Goal: Answer question/provide support

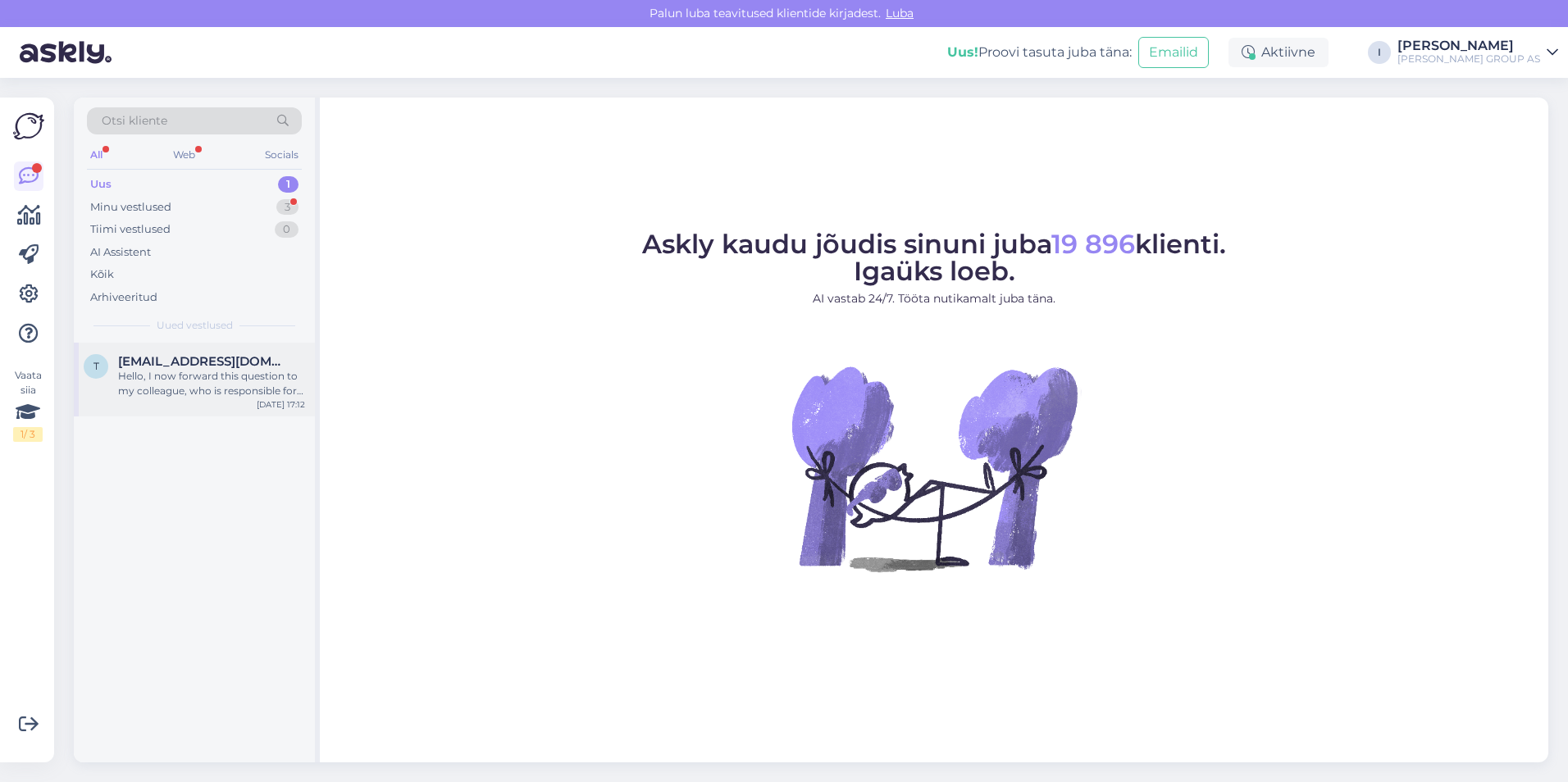
click at [168, 366] on span "[EMAIL_ADDRESS][DOMAIN_NAME]" at bounding box center [203, 361] width 170 height 15
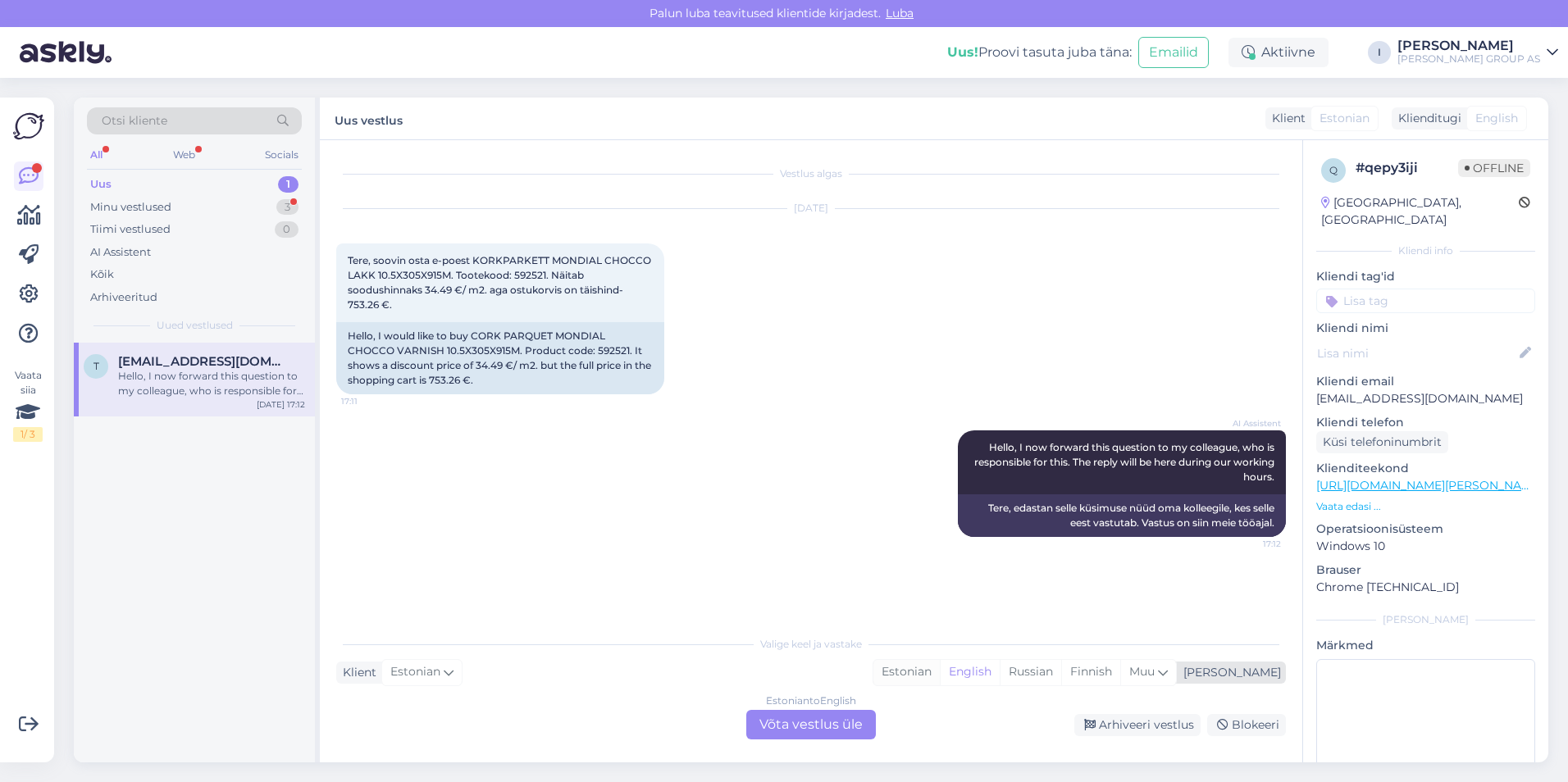
drag, startPoint x: 996, startPoint y: 669, endPoint x: 937, endPoint y: 697, distance: 65.3
click at [940, 669] on div "Estonian" at bounding box center [906, 672] width 66 height 25
click at [850, 736] on div "Estonian to Estonian Võta vestlus üle" at bounding box center [811, 725] width 129 height 29
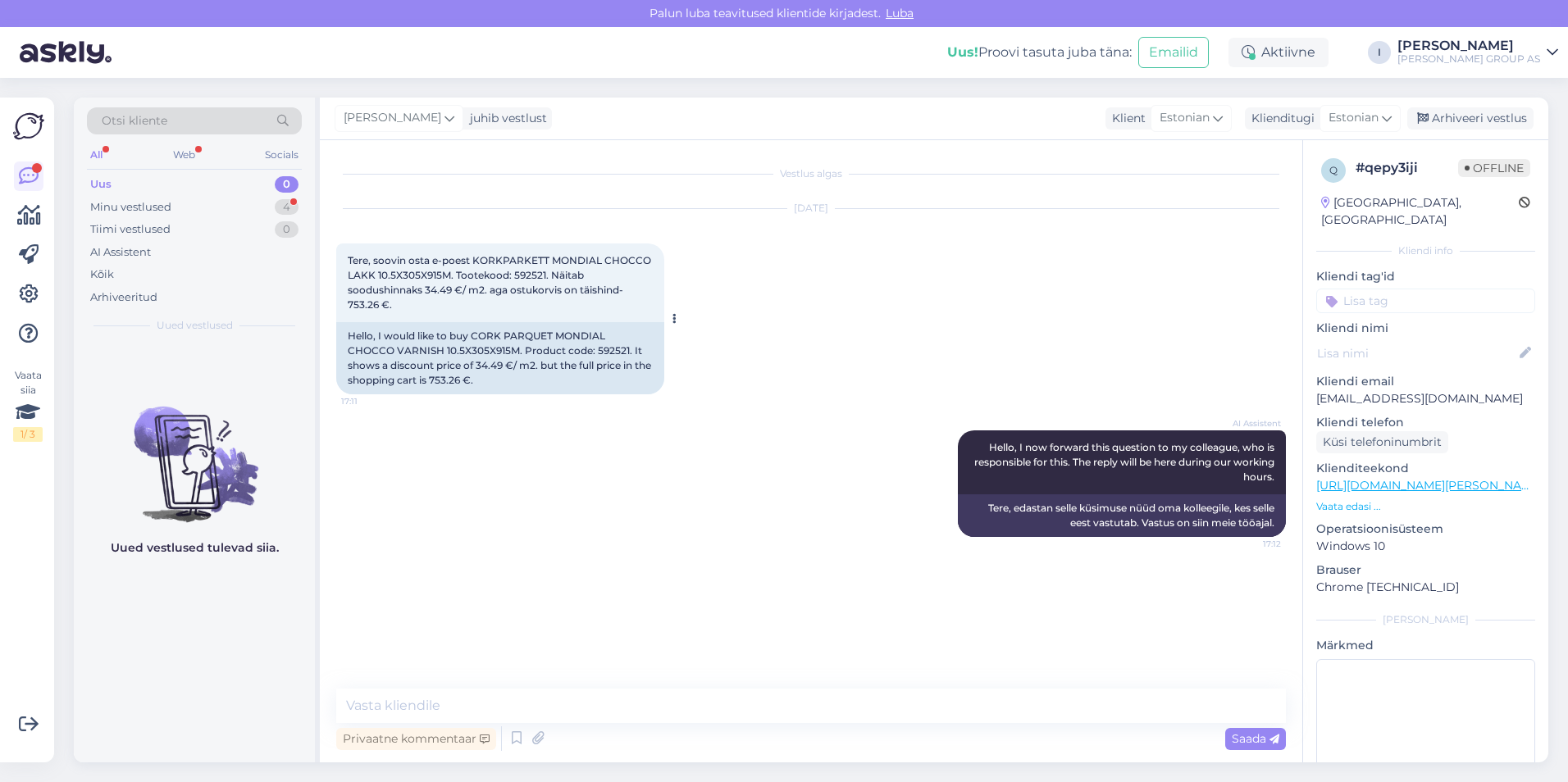
click at [524, 274] on span "Tere, soovin osta e-poest KORKPARKETT MONDIAL CHOCCO LAKK 10.5X305X915M. Tootek…" at bounding box center [501, 282] width 306 height 56
copy span "592521"
click at [663, 702] on textarea at bounding box center [810, 706] width 950 height 35
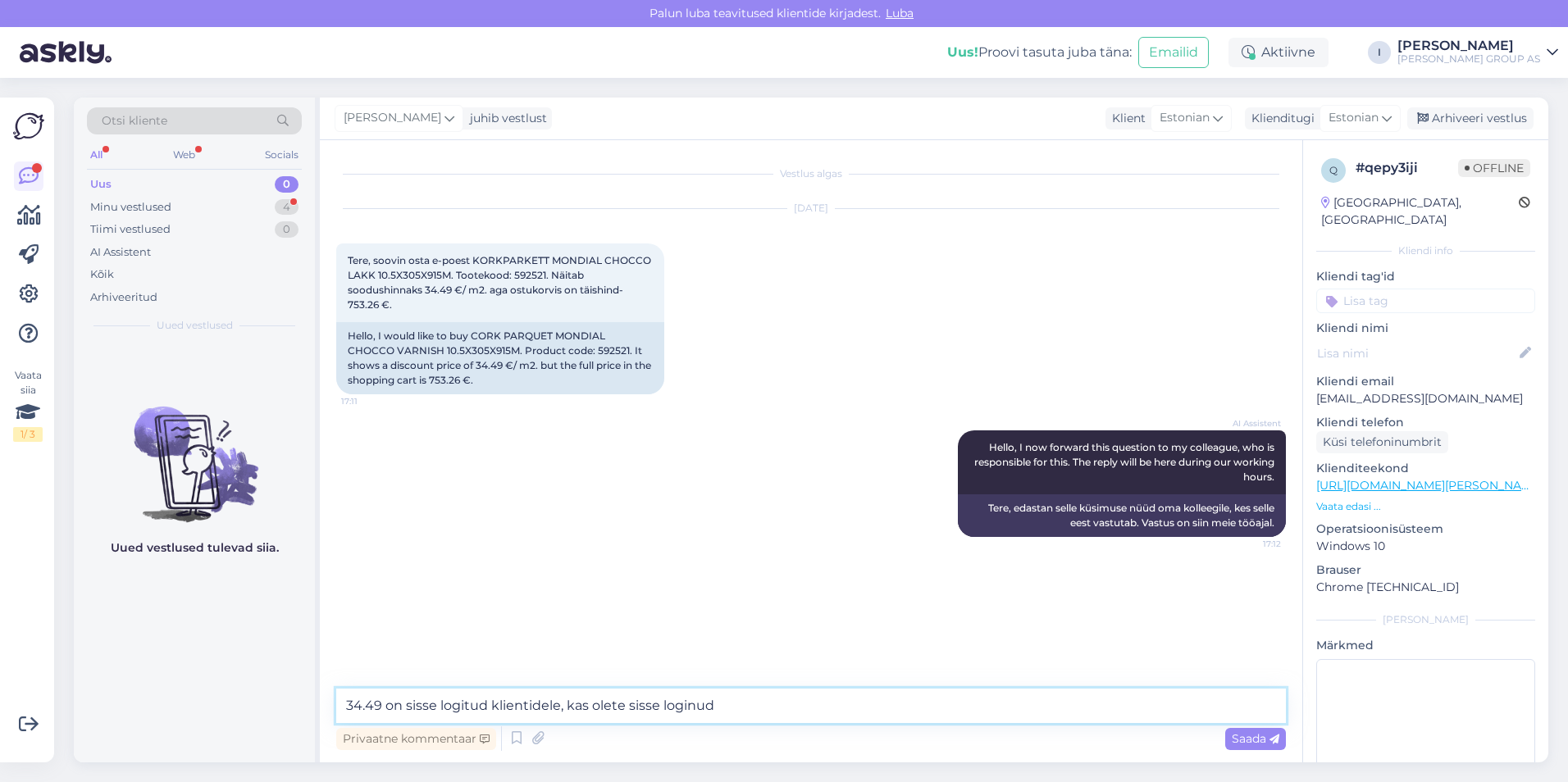
type textarea "34.49 on sisse logitud klientidele, kas olete sisse loginud?"
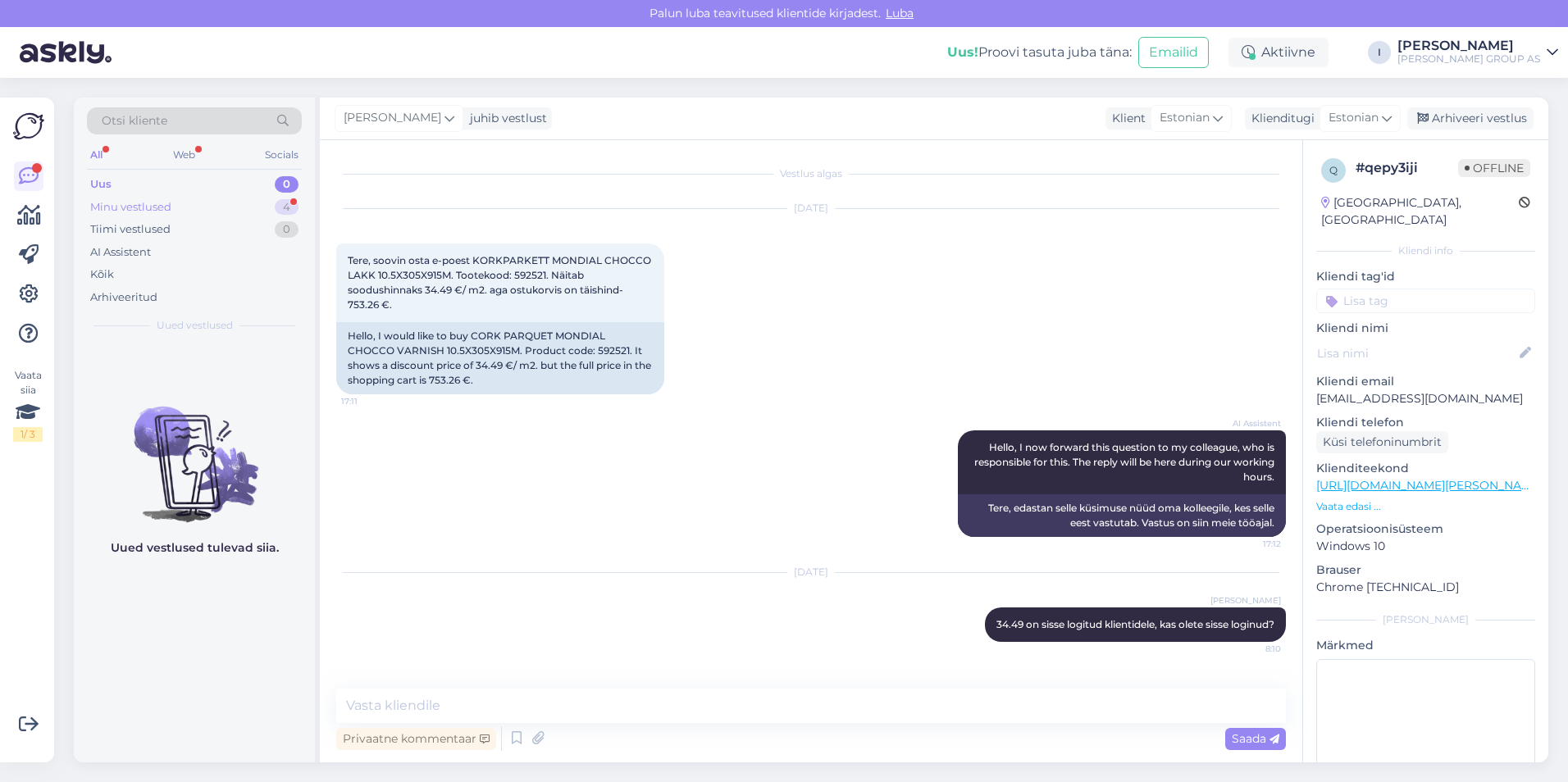
click at [134, 203] on div "Minu vestlused" at bounding box center [130, 208] width 81 height 16
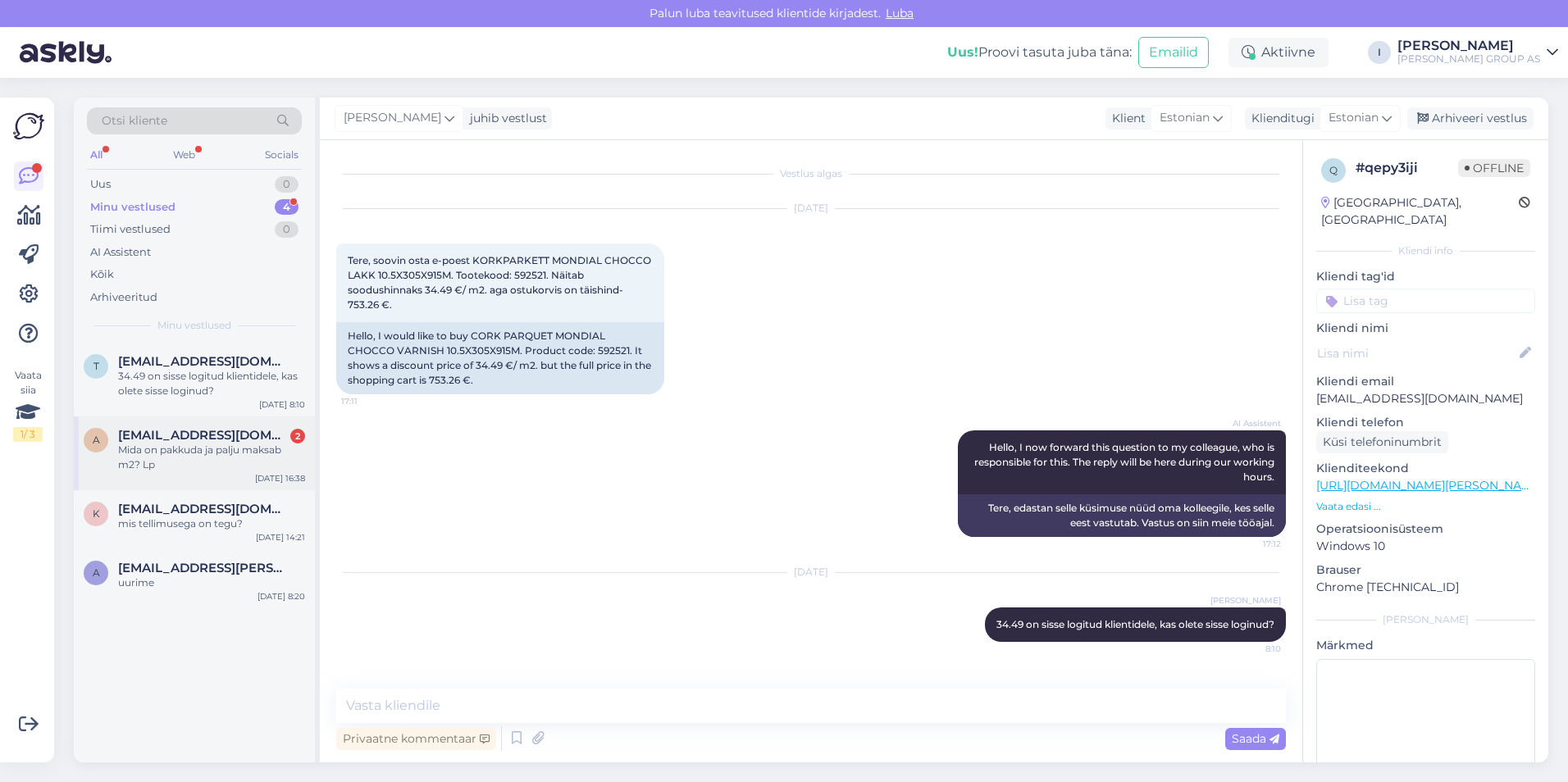
click at [219, 428] on span "[EMAIL_ADDRESS][DOMAIN_NAME]" at bounding box center [203, 435] width 170 height 15
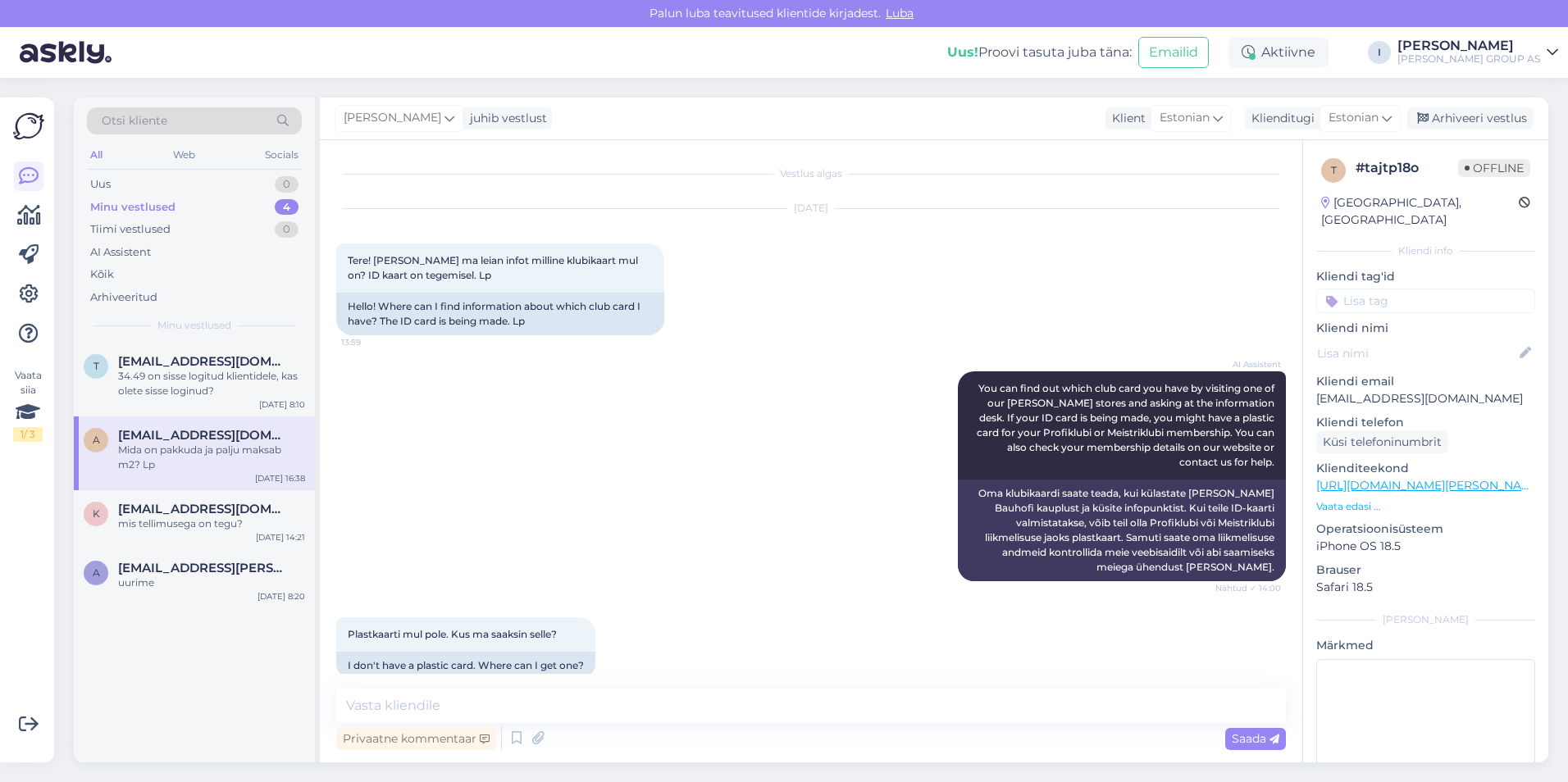
scroll to position [1839, 0]
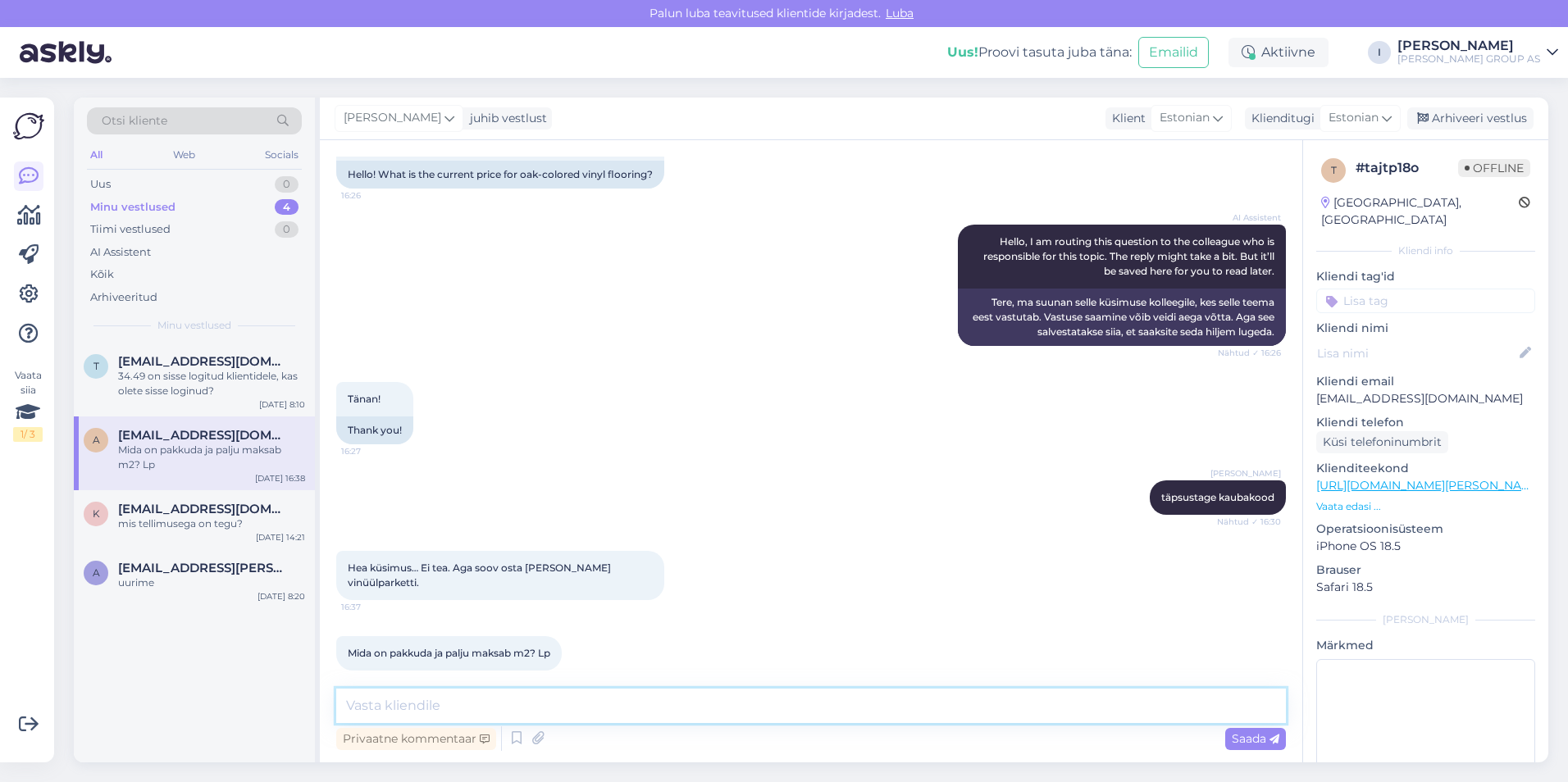
click at [643, 714] on textarea at bounding box center [810, 706] width 950 height 35
type textarea "kõik mis meil on pakkuda, saate meie veebilehel vaadata"
